Goal: Transaction & Acquisition: Subscribe to service/newsletter

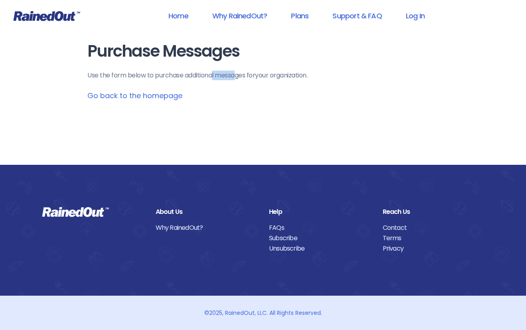
drag, startPoint x: 222, startPoint y: 77, endPoint x: 237, endPoint y: 85, distance: 16.6
click at [248, 82] on main "Purchase Messages Use the form below to purchase additional messages for your o…" at bounding box center [262, 71] width 351 height 59
click at [234, 74] on p "Use the form below to purchase additional messages for your organization ." at bounding box center [262, 76] width 351 height 10
click at [137, 95] on link "Go back to the homepage" at bounding box center [134, 96] width 95 height 10
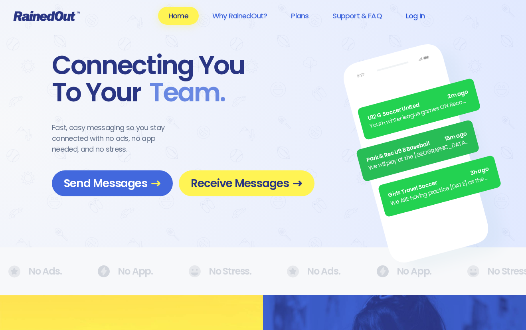
click at [430, 15] on link "Log In" at bounding box center [416, 16] width 40 height 18
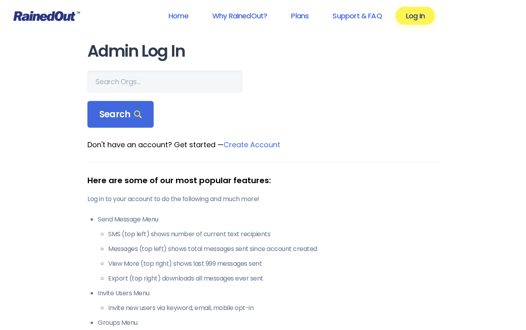
scroll to position [0, 0]
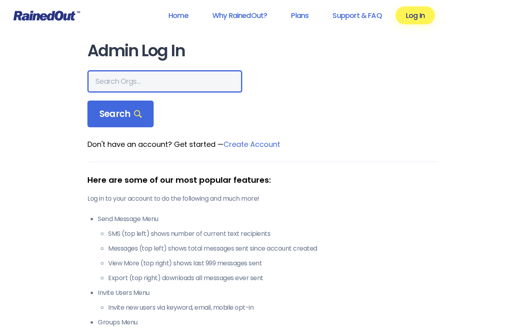
click at [147, 81] on input "text" at bounding box center [164, 81] width 155 height 22
click at [116, 82] on input "text" at bounding box center [164, 81] width 155 height 22
paste input "Mount Pleasant Recreational Soccer"
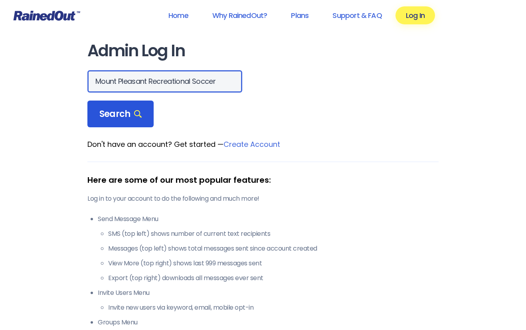
type input "Mount Pleasant Recreational Soccer"
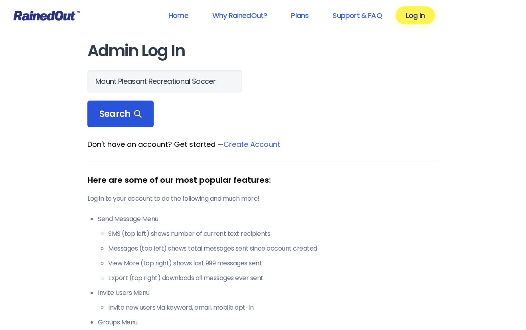
scroll to position [0, 0]
click at [118, 114] on span "Search" at bounding box center [120, 114] width 42 height 11
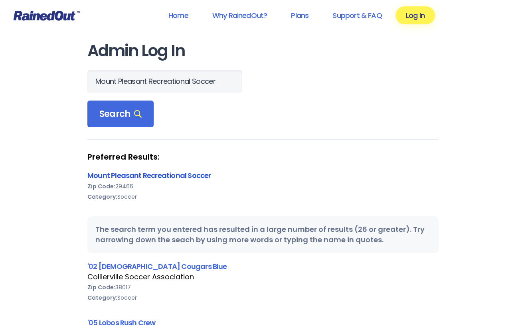
click at [201, 173] on link "Mount Pleasant Recreational Soccer" at bounding box center [148, 175] width 123 height 10
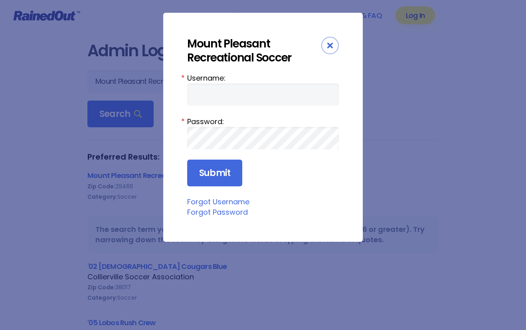
click at [225, 202] on link "Forgot Username" at bounding box center [218, 202] width 62 height 10
click at [327, 41] on div "Close" at bounding box center [330, 46] width 18 height 18
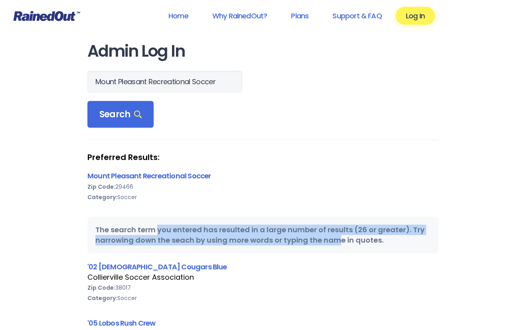
drag, startPoint x: 158, startPoint y: 230, endPoint x: 357, endPoint y: 239, distance: 199.1
click at [357, 239] on div "The search term you entered has resulted in a large number of results (26 or gr…" at bounding box center [262, 235] width 351 height 37
click at [115, 241] on div "The search term you entered has resulted in a large number of results (26 or gr…" at bounding box center [262, 235] width 351 height 37
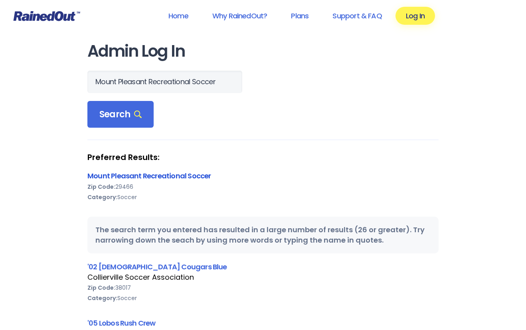
click at [125, 174] on link "Mount Pleasant Recreational Soccer" at bounding box center [148, 176] width 123 height 10
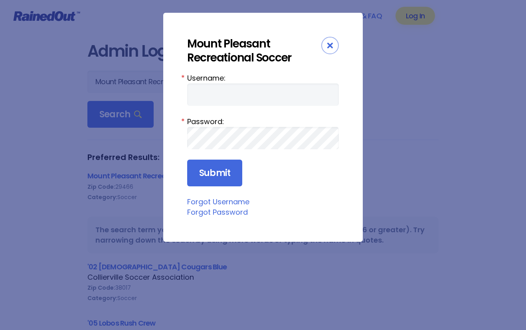
click at [336, 42] on div "Close" at bounding box center [330, 46] width 18 height 18
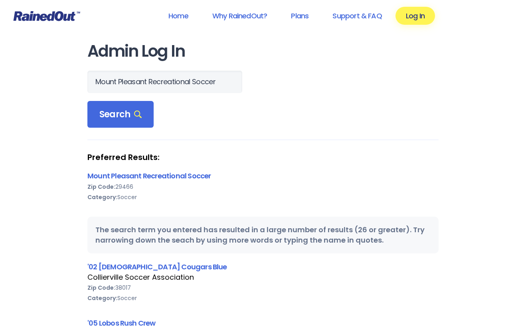
drag, startPoint x: 30, startPoint y: 14, endPoint x: 94, endPoint y: 14, distance: 64.3
click at [30, 14] on icon at bounding box center [46, 16] width 67 height 10
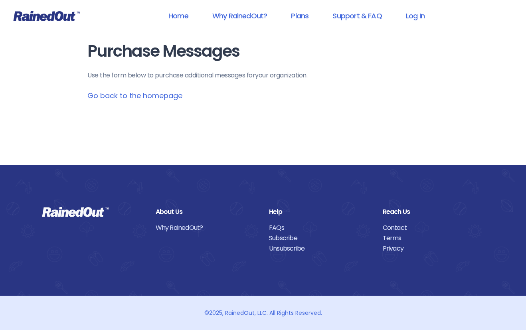
click at [163, 94] on link "Go back to the homepage" at bounding box center [134, 96] width 95 height 10
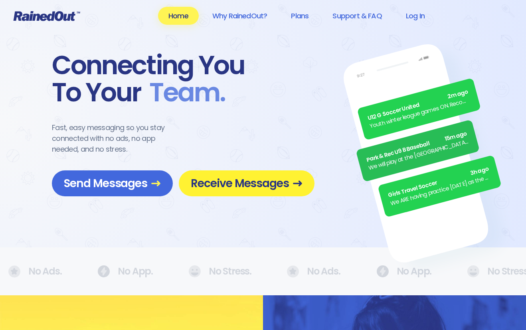
click at [281, 184] on span "Receive Messages" at bounding box center [247, 183] width 112 height 14
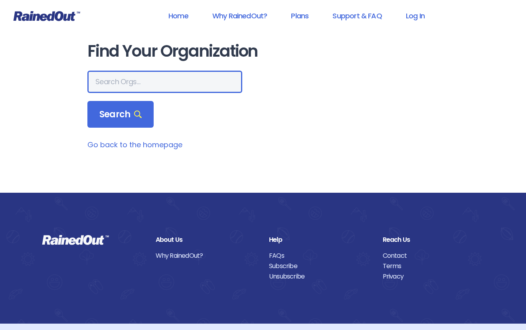
click at [118, 86] on input "text" at bounding box center [164, 82] width 155 height 22
paste input "heather_mcnairy@charleston.k12.sc.us,"
type input "heather_mcnairy@charleston.k12.sc.us,"
paste input "Mount Pleasant Recreational Soccer"
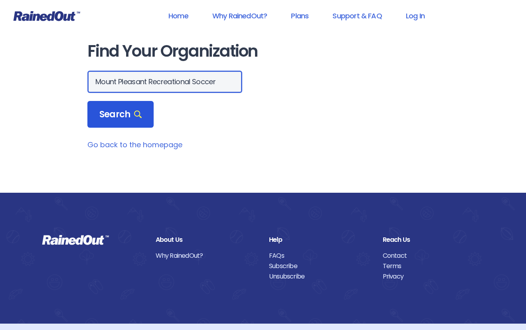
type input "Mount Pleasant Recreational Soccer"
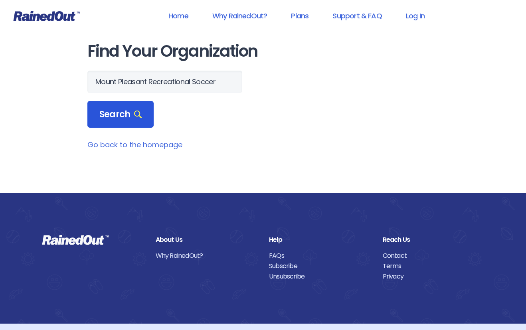
scroll to position [0, 0]
click at [139, 109] on div "Search" at bounding box center [120, 114] width 66 height 27
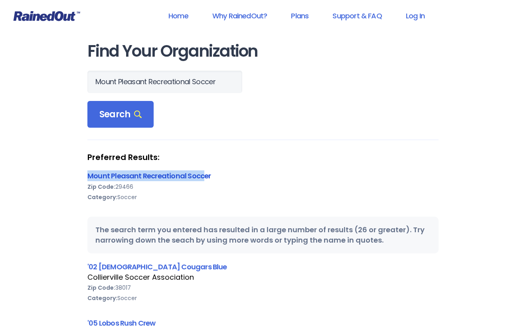
click at [209, 171] on div "Preferred Results: Mount Pleasant Recreational Soccer Zip Code: 29466 Category:…" at bounding box center [262, 182] width 351 height 60
click at [211, 173] on link "Mount Pleasant Recreational Soccer" at bounding box center [148, 176] width 123 height 10
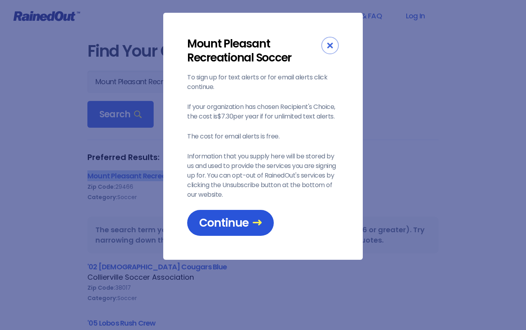
click at [225, 230] on span "Continue" at bounding box center [230, 223] width 63 height 14
